Goal: Information Seeking & Learning: Learn about a topic

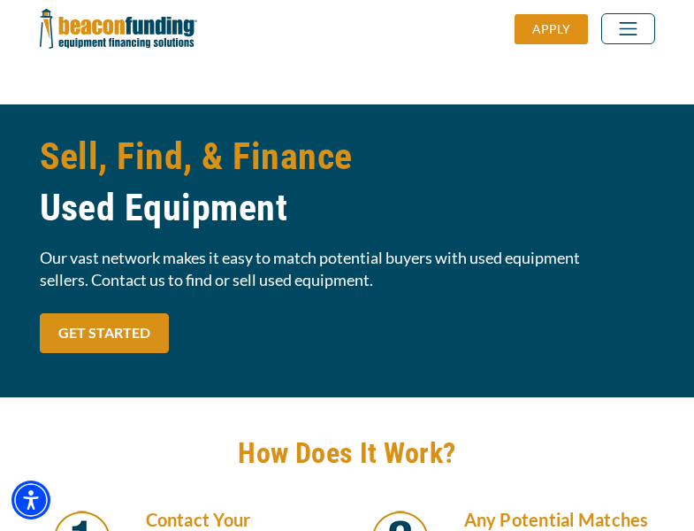
scroll to position [1502, 0]
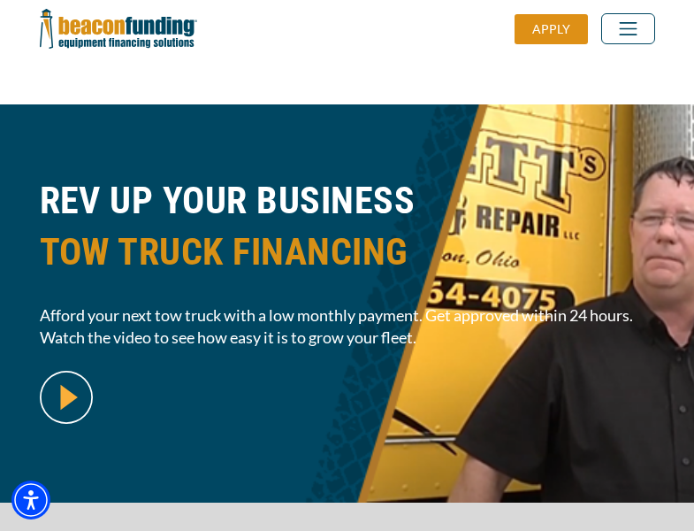
scroll to position [432, 0]
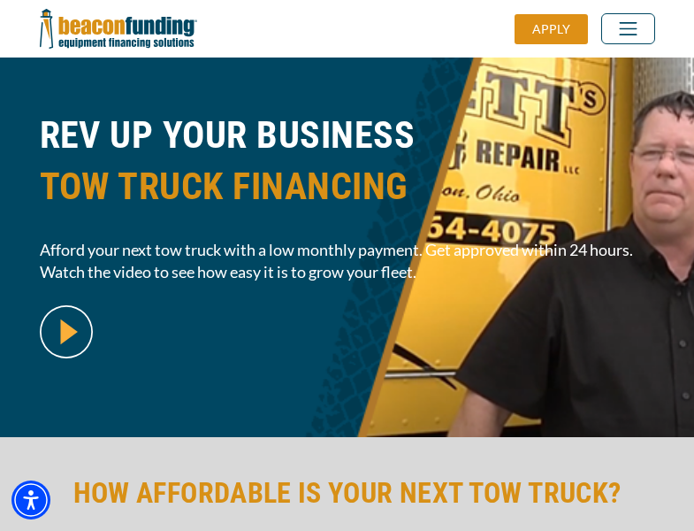
scroll to position [432, 0]
